Goal: Check status: Check status

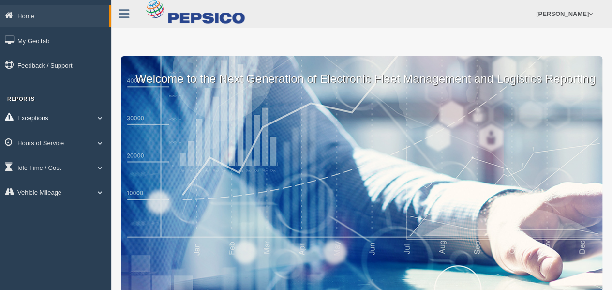
click at [100, 117] on span at bounding box center [100, 117] width 13 height 5
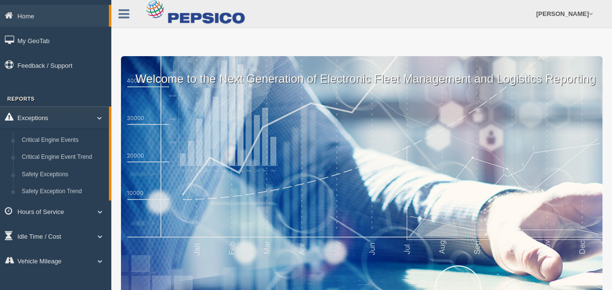
click at [100, 118] on span at bounding box center [95, 117] width 13 height 5
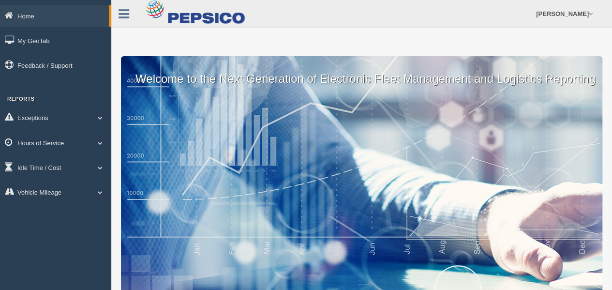
click at [98, 143] on span at bounding box center [100, 142] width 13 height 5
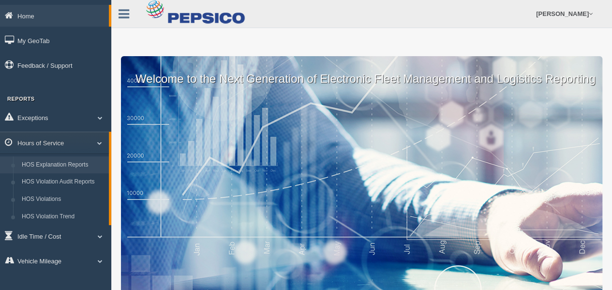
click at [70, 164] on link "HOS Explanation Reports" at bounding box center [62, 164] width 91 height 17
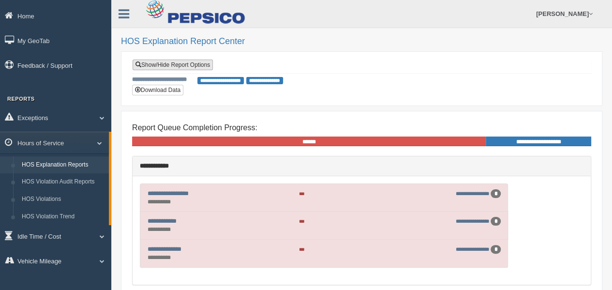
click at [182, 62] on link "Show/Hide Report Options" at bounding box center [172, 64] width 80 height 11
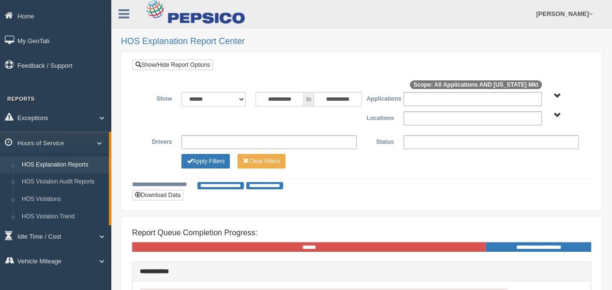
click at [428, 117] on ul at bounding box center [472, 118] width 138 height 14
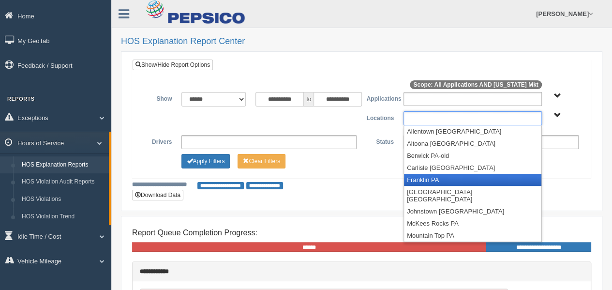
scroll to position [162, 0]
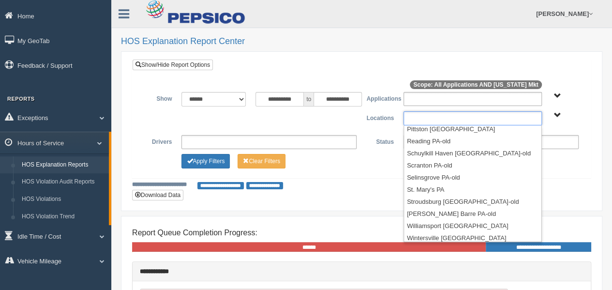
click at [434, 244] on li "Youngwood PA" at bounding box center [472, 250] width 137 height 12
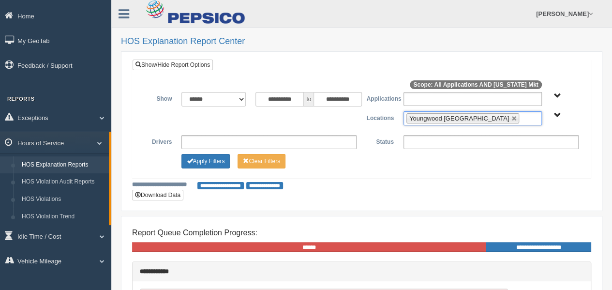
scroll to position [150, 0]
click at [214, 158] on button "Apply Filters" at bounding box center [205, 161] width 48 height 15
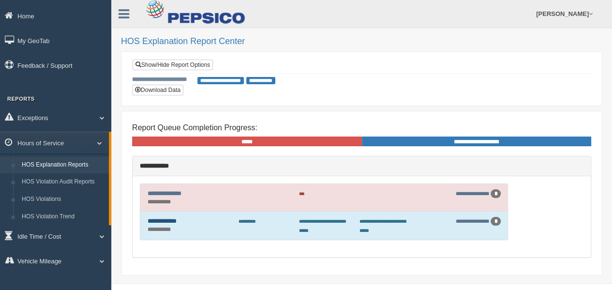
click at [170, 218] on link "**********" at bounding box center [161, 221] width 29 height 6
